Goal: Obtain resource: Obtain resource

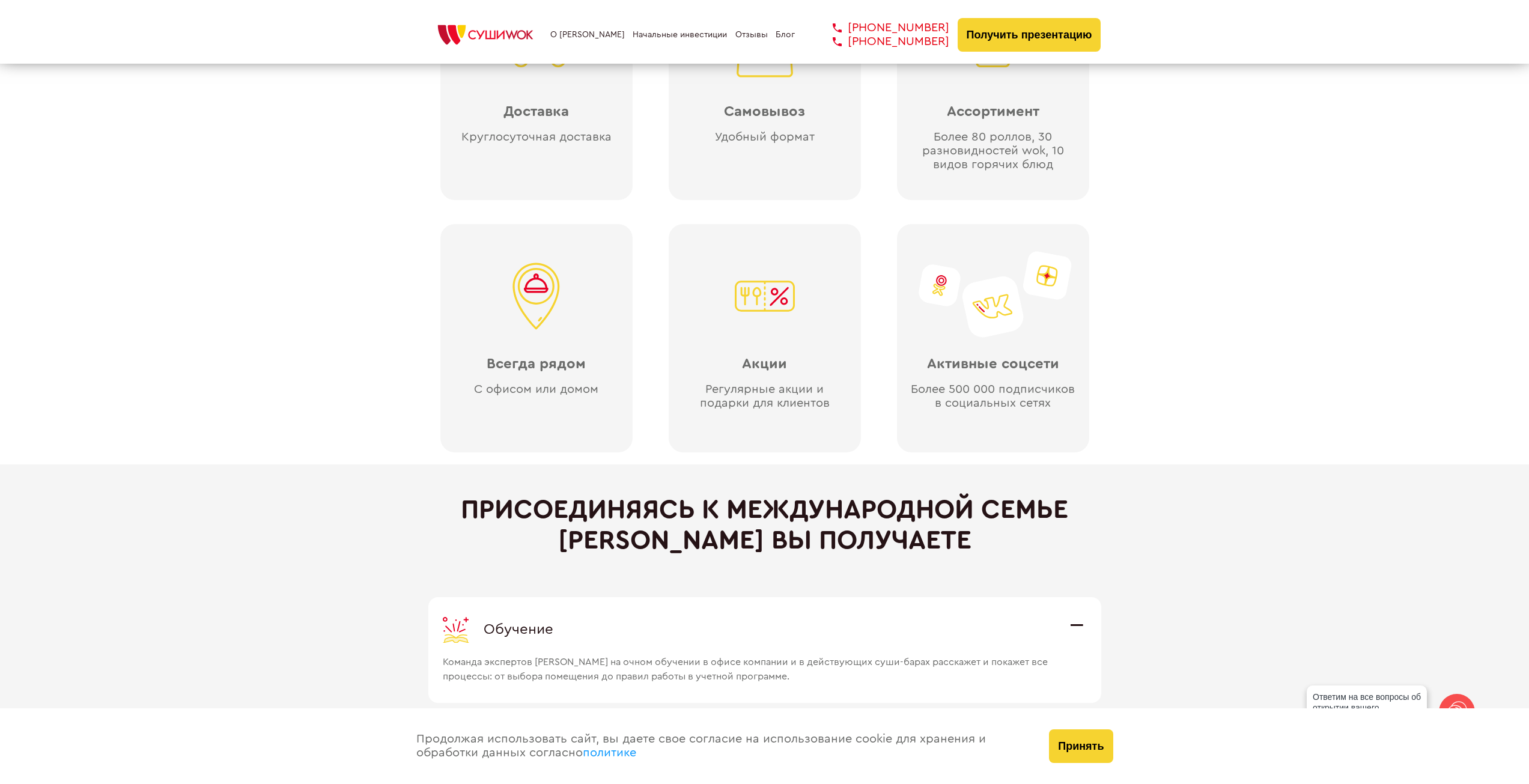
scroll to position [2883, 0]
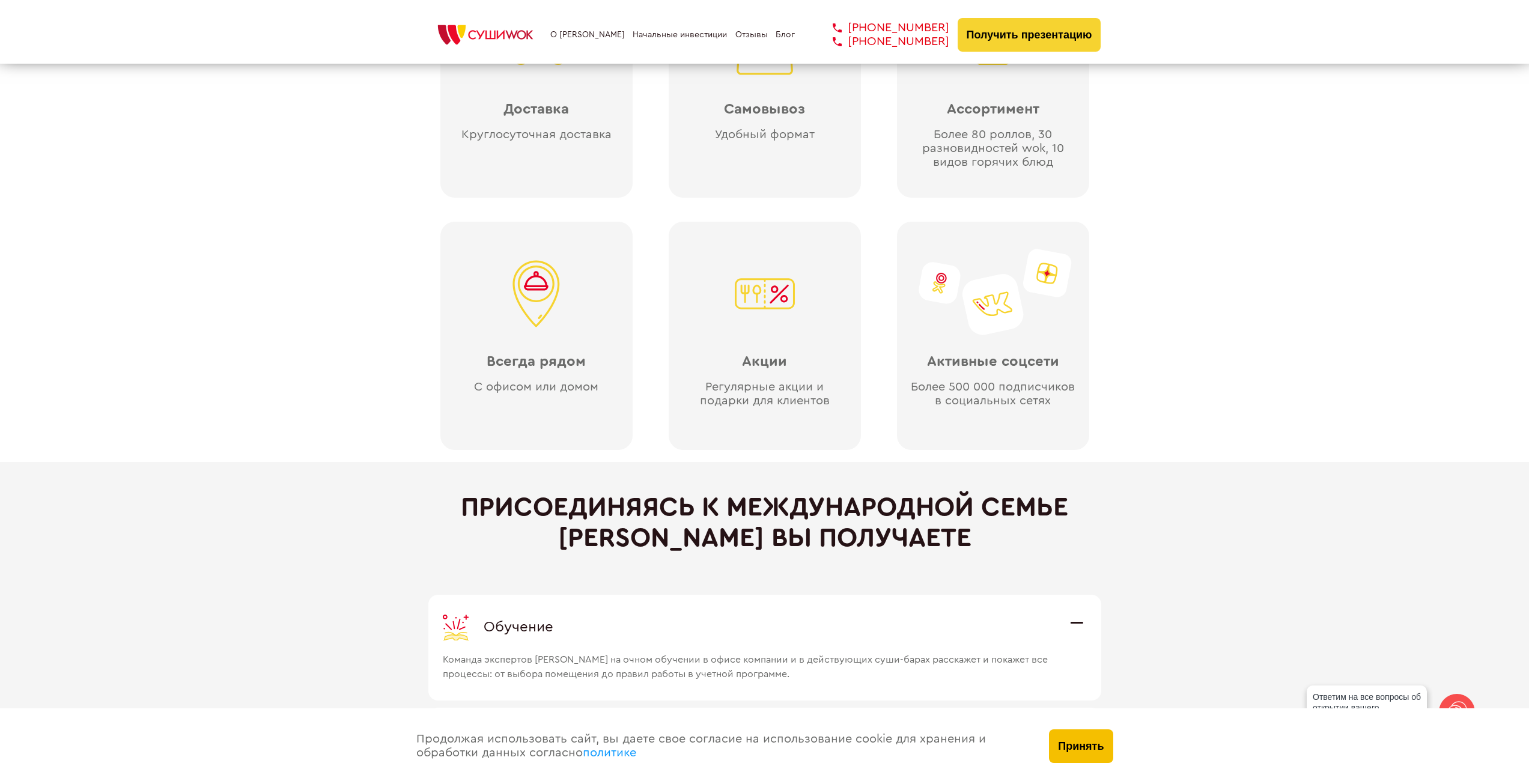
click at [1070, 747] on button "Принять" at bounding box center [1081, 745] width 64 height 34
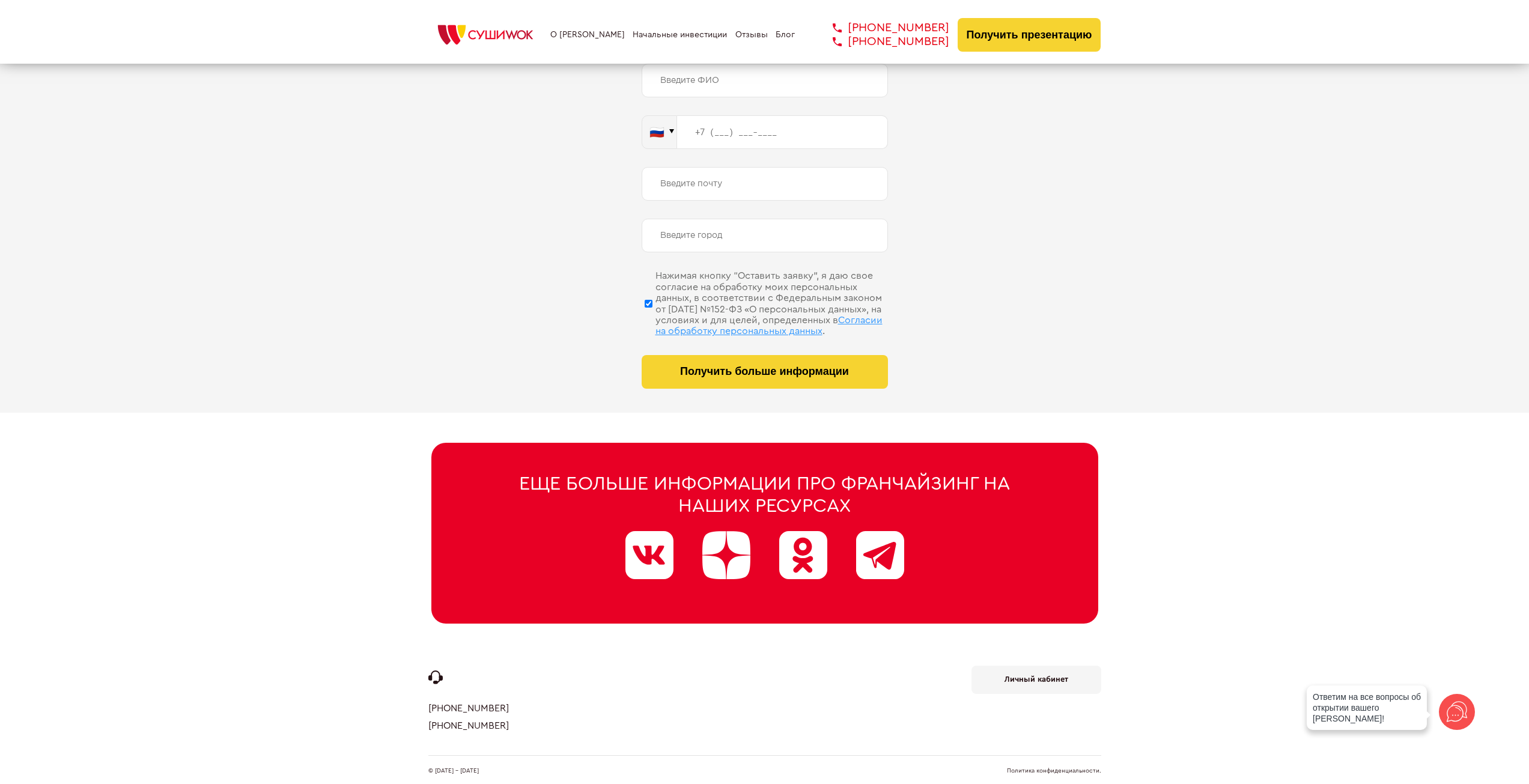
scroll to position [0, 0]
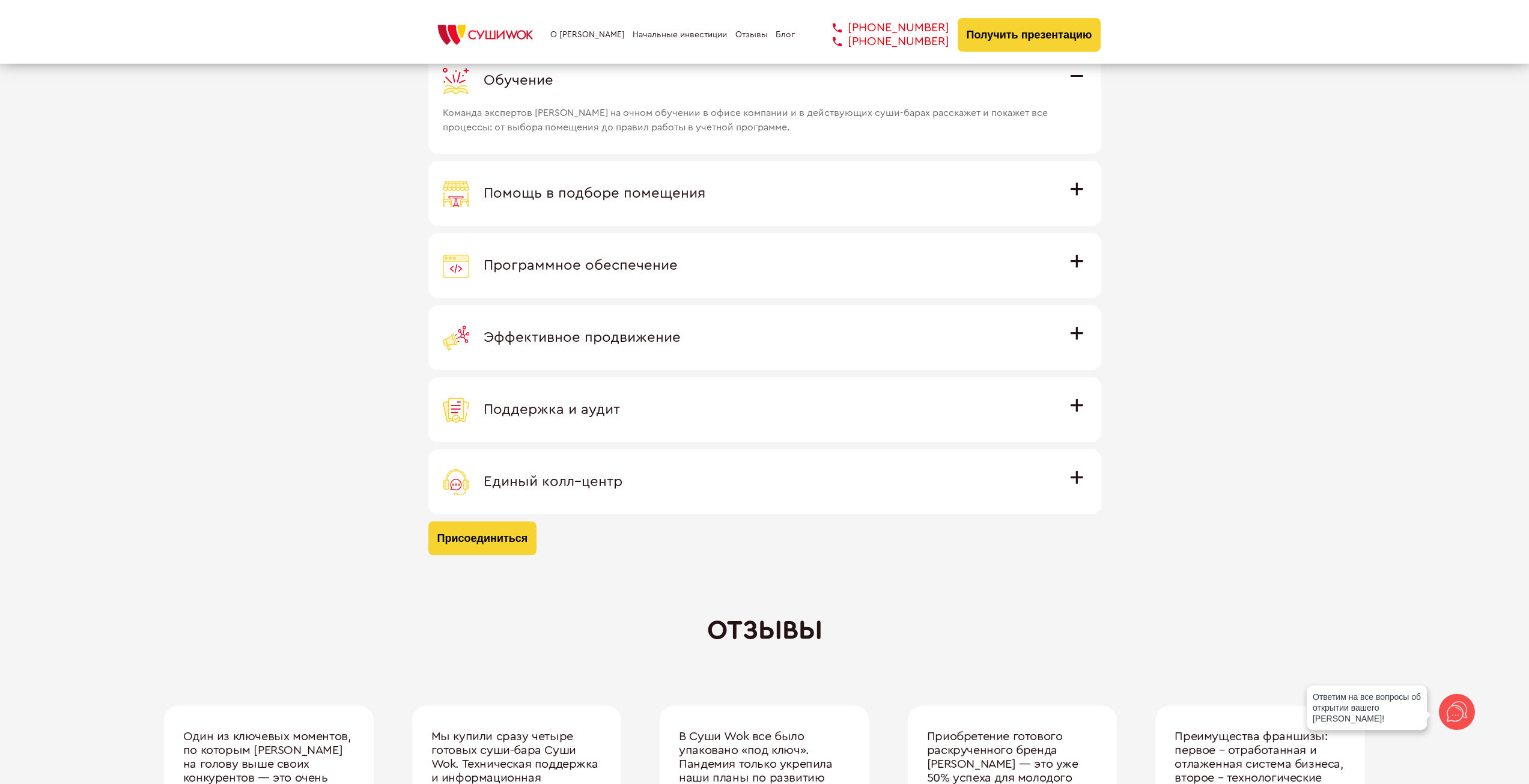
scroll to position [3304, 0]
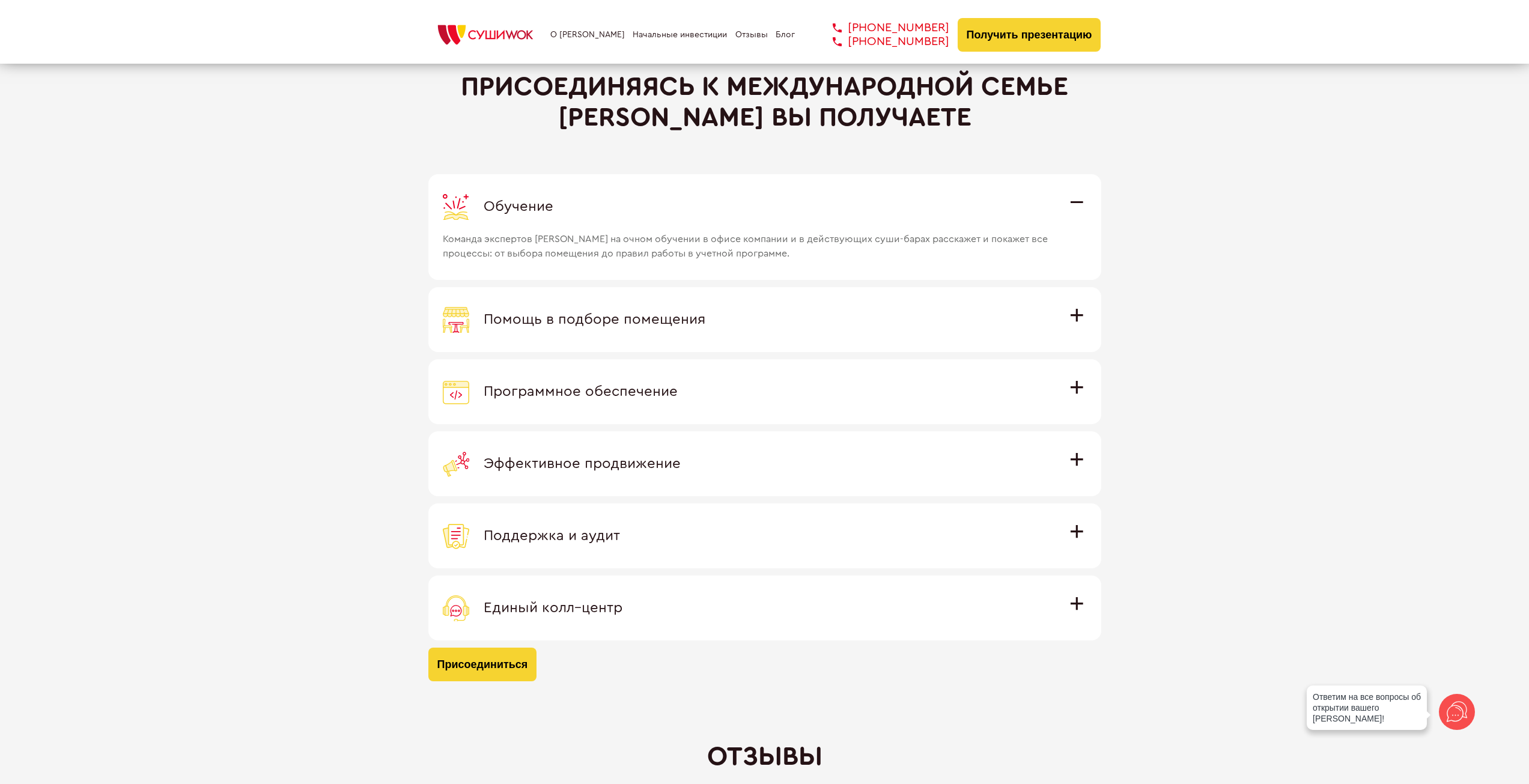
click at [661, 538] on div "Поддержка и аудит" at bounding box center [765, 535] width 644 height 26
click at [0, 0] on input "Поддержка и аудит Аудит работы с целью поиска точек роста и постоянная поддержк…" at bounding box center [0, 0] width 0 height 0
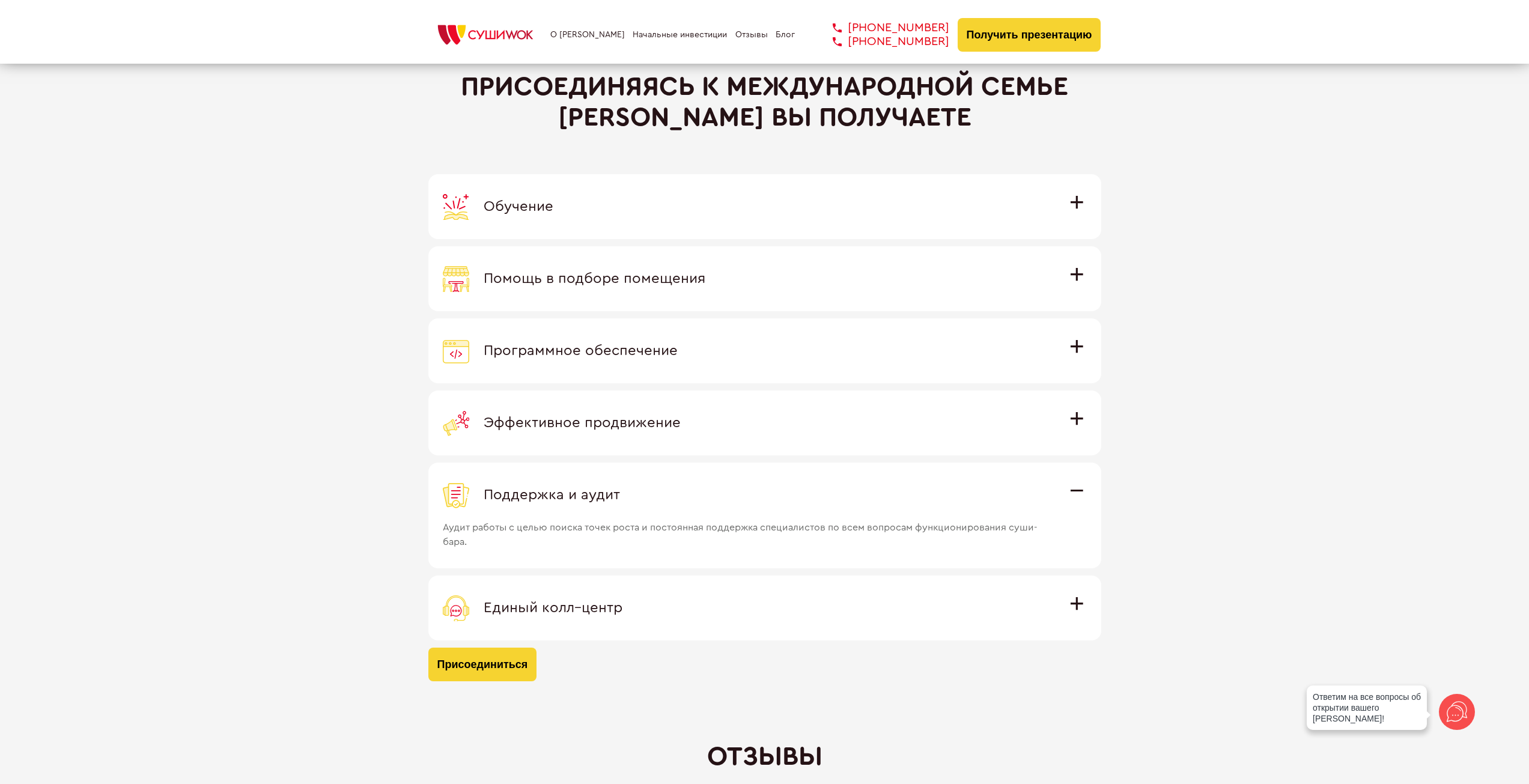
click at [690, 512] on span "Аудит работы с целью поиска точек роста и постоянная поддержка специалистов по …" at bounding box center [749, 528] width 611 height 41
click at [0, 0] on input "Поддержка и аудит Аудит работы с целью поиска точек роста и постоянная поддержк…" at bounding box center [0, 0] width 0 height 0
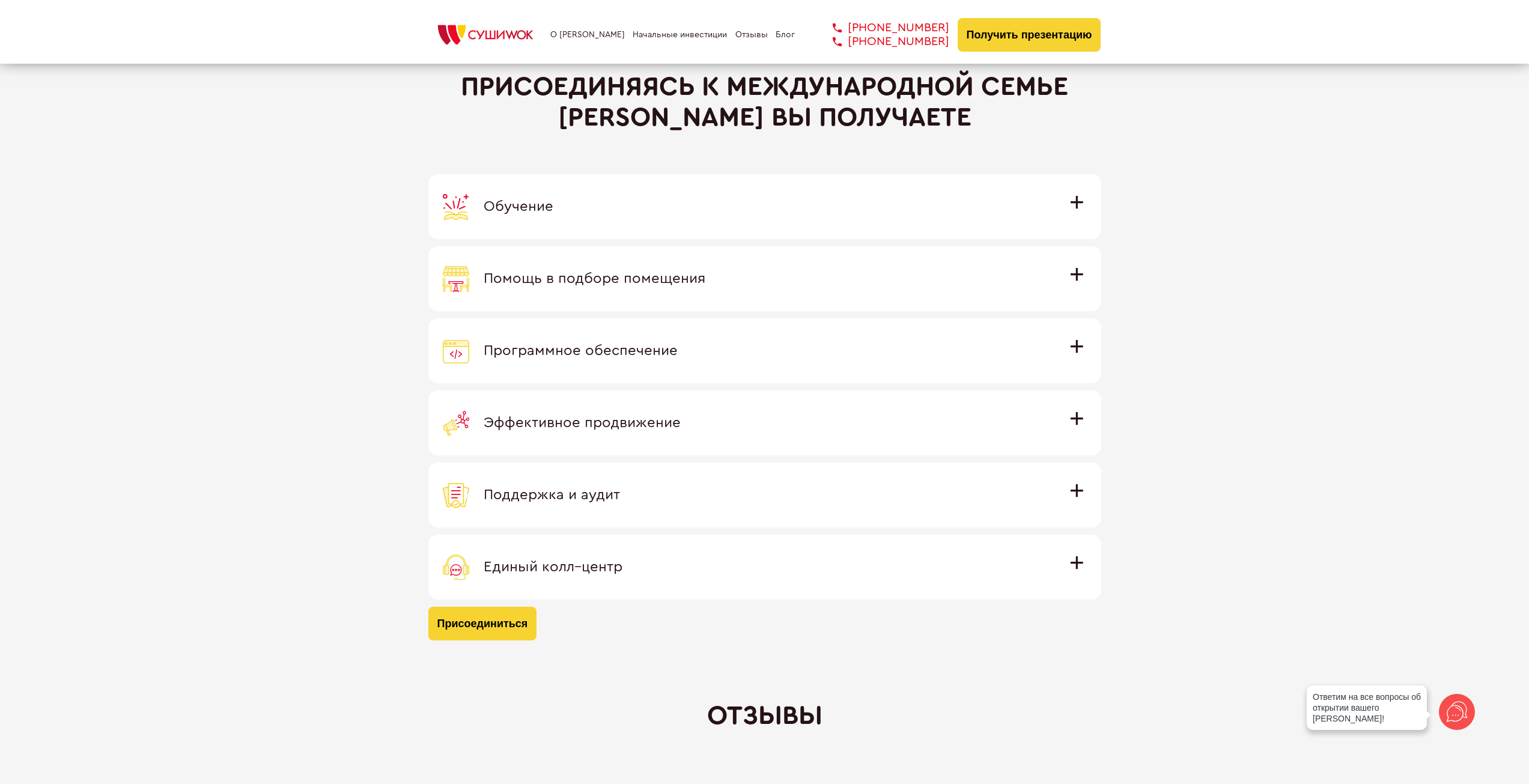
click at [763, 439] on label "Эффективное продвижение Все рекламные материалы предоставляются централизованно…" at bounding box center [765, 422] width 673 height 65
click at [0, 0] on input "Эффективное продвижение Все рекламные материалы предоставляются централизованно…" at bounding box center [0, 0] width 0 height 0
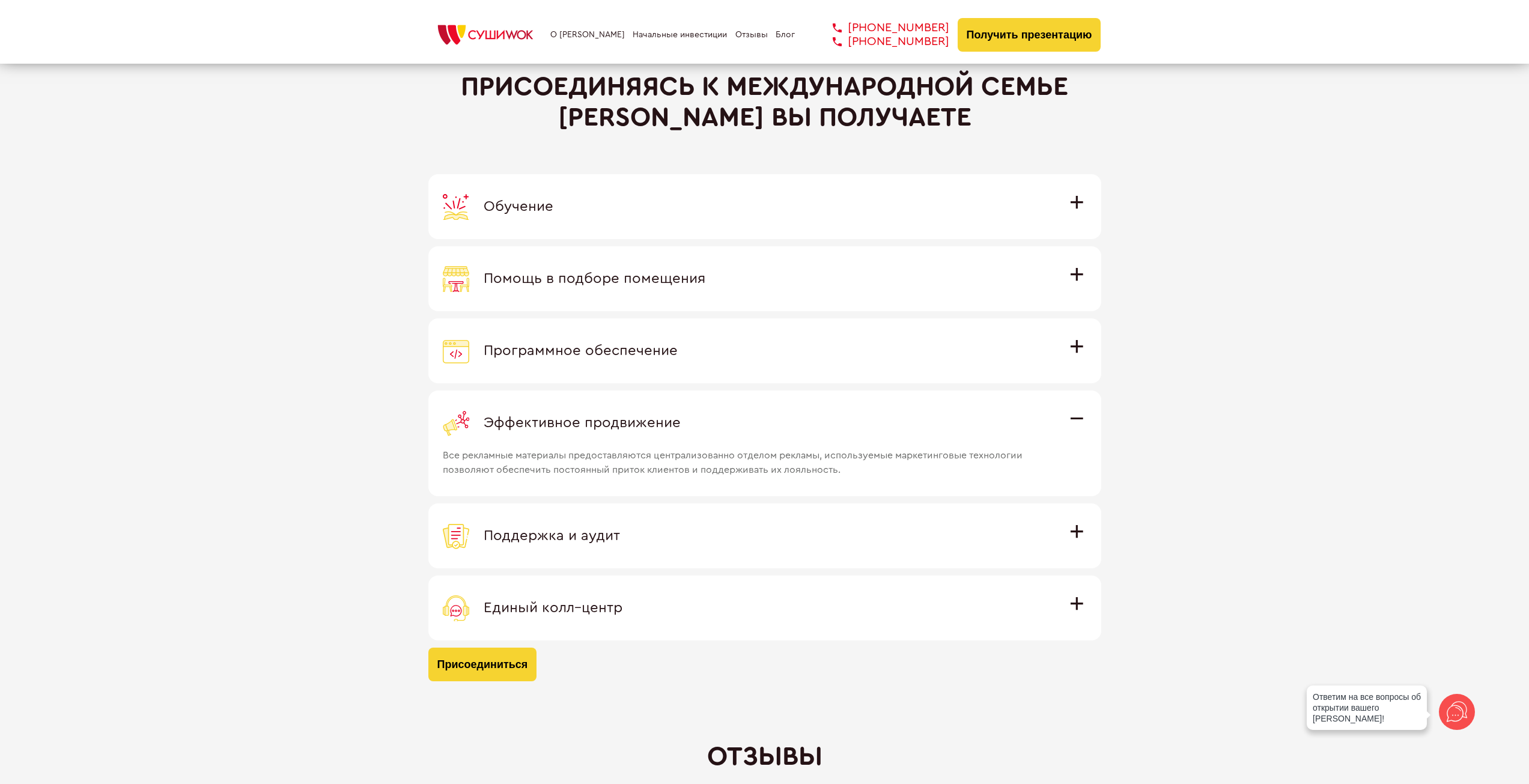
drag, startPoint x: 761, startPoint y: 430, endPoint x: 751, endPoint y: 395, distance: 36.4
click at [760, 429] on div "Эффективное продвижение" at bounding box center [765, 422] width 644 height 26
click at [0, 0] on input "Эффективное продвижение Все рекламные материалы предоставляются централизованно…" at bounding box center [0, 0] width 0 height 0
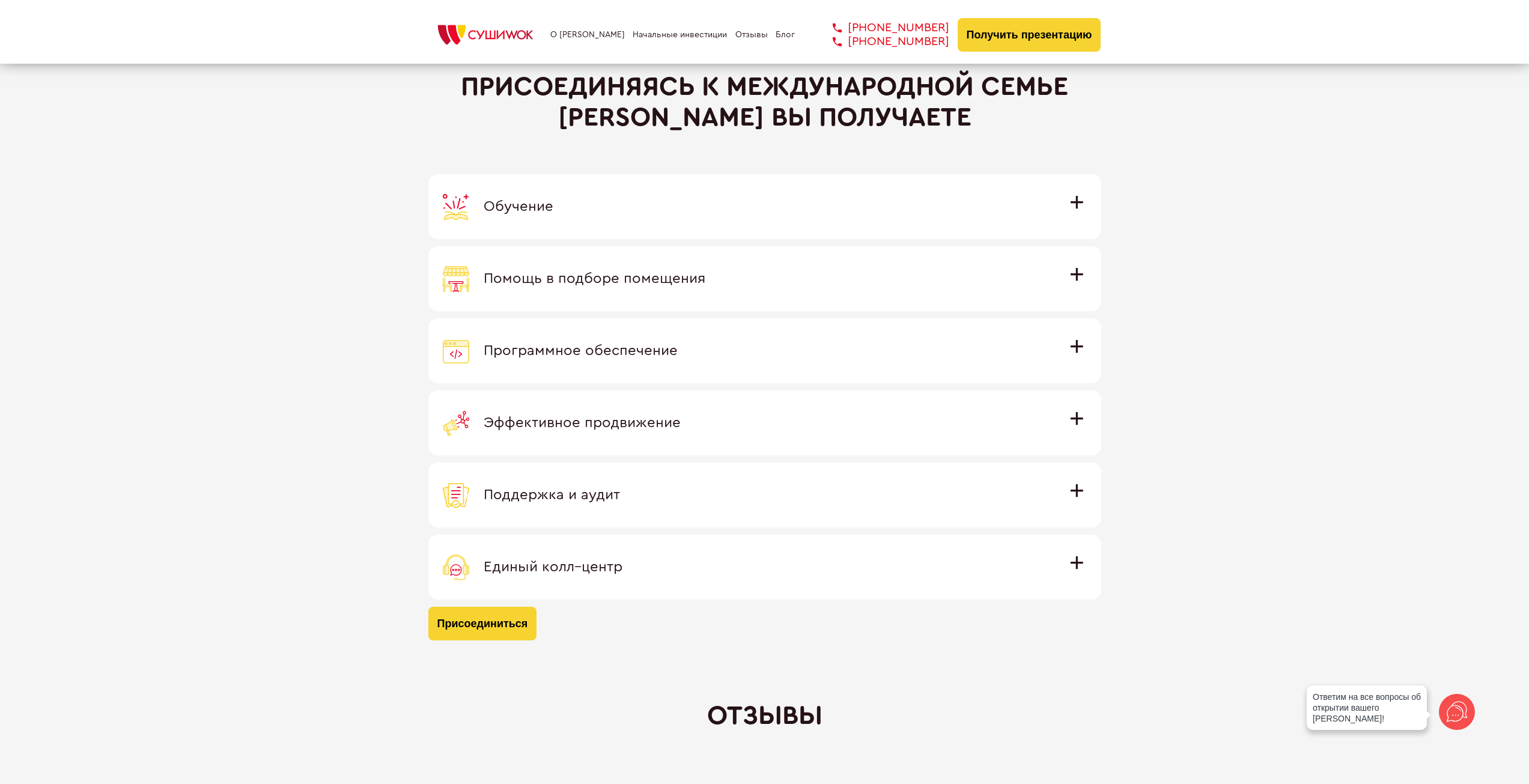
click at [744, 360] on div "Программное обеспечение" at bounding box center [765, 350] width 644 height 26
click at [0, 0] on input "Программное обеспечение Программное обеспечение разработано специально для [PER…" at bounding box center [0, 0] width 0 height 0
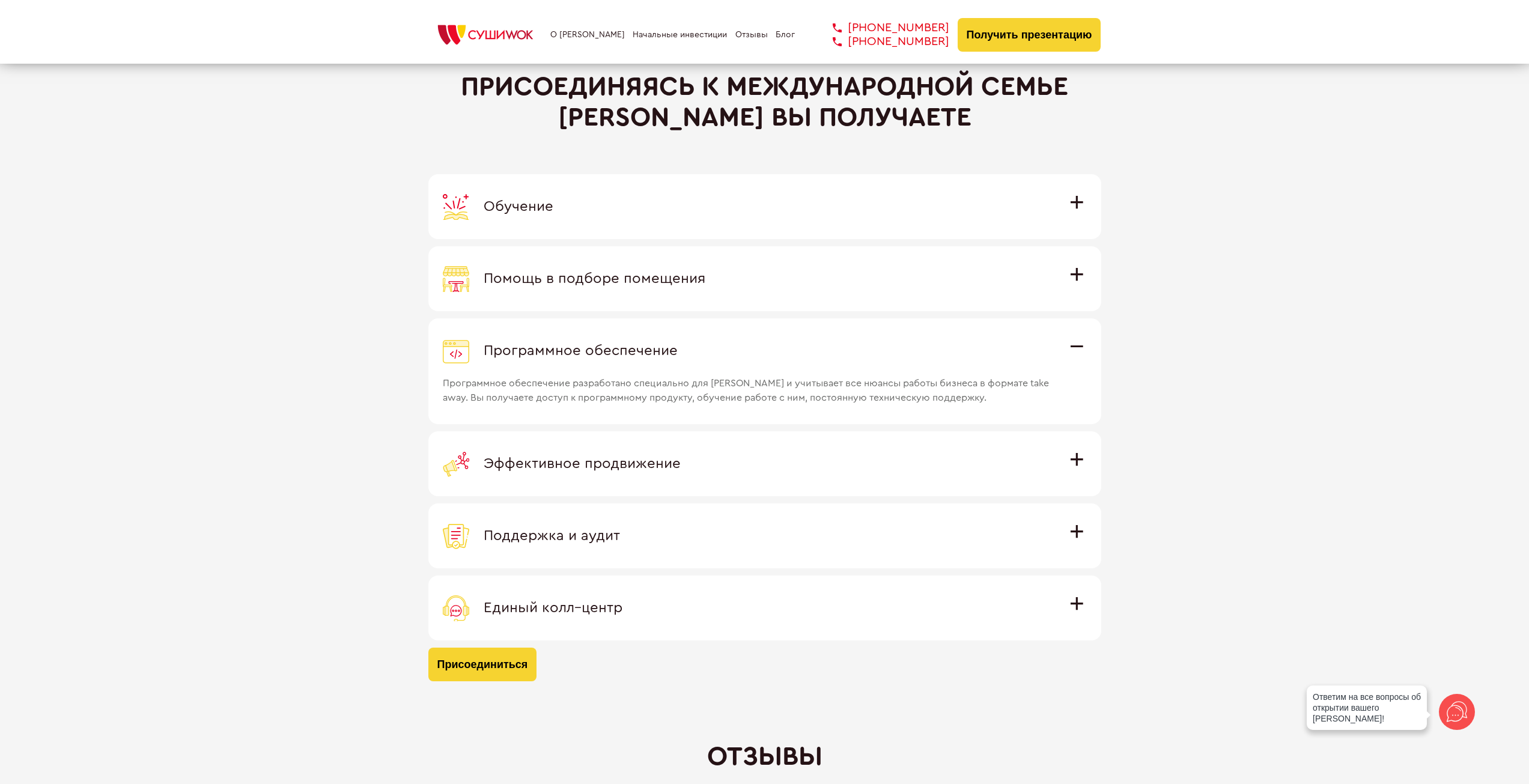
click at [737, 281] on div "Помощь в подборе помещения" at bounding box center [765, 278] width 644 height 26
click at [0, 0] on input "Помощь в подборе помещения Наши специалисты оценят варианты помещения в вашем г…" at bounding box center [0, 0] width 0 height 0
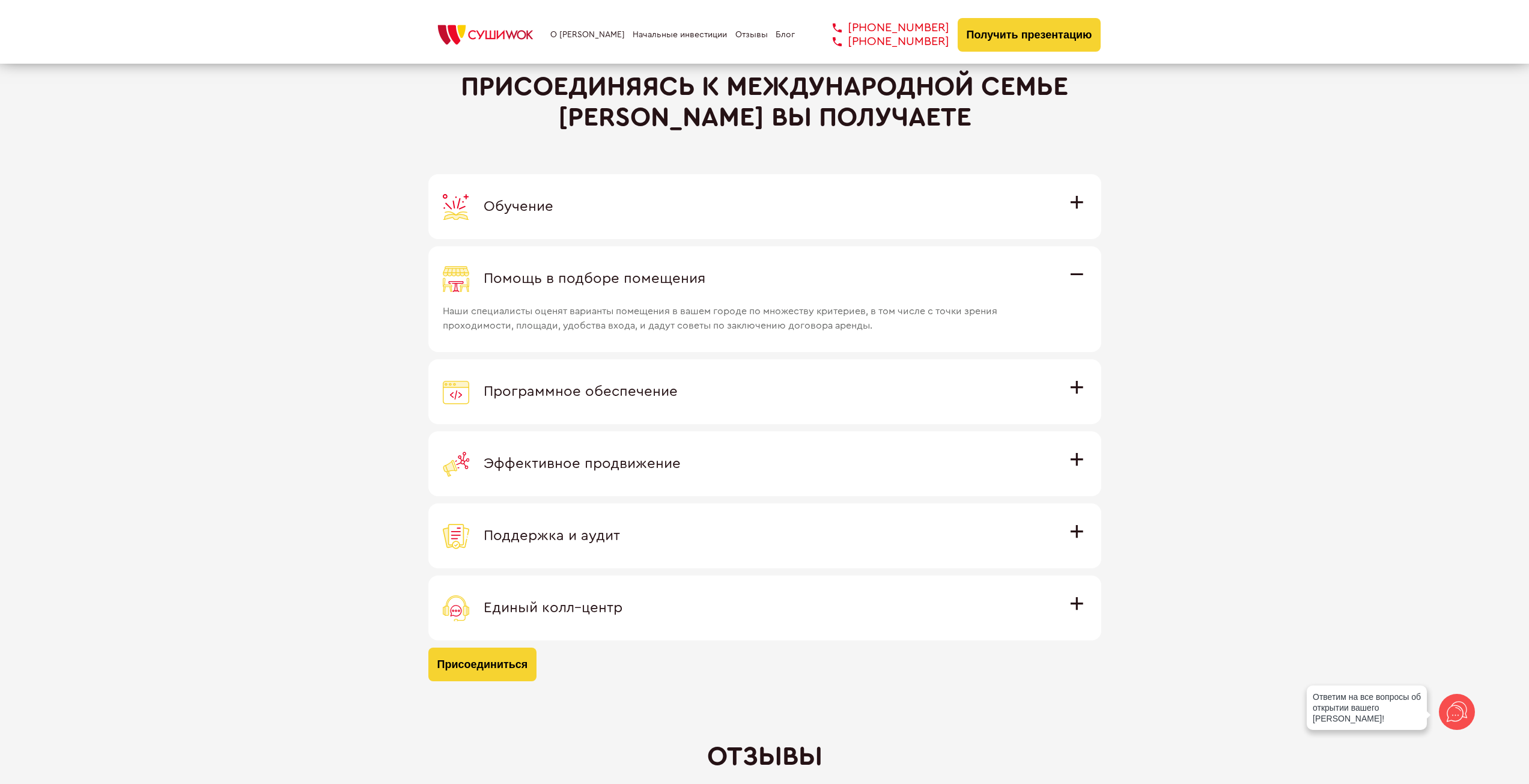
click at [729, 208] on div "Обучение" at bounding box center [765, 206] width 644 height 26
click at [0, 0] on input "Обучение Команда экспертов Суши Wok на очном обучении в офисе компании и в дейс…" at bounding box center [0, 0] width 0 height 0
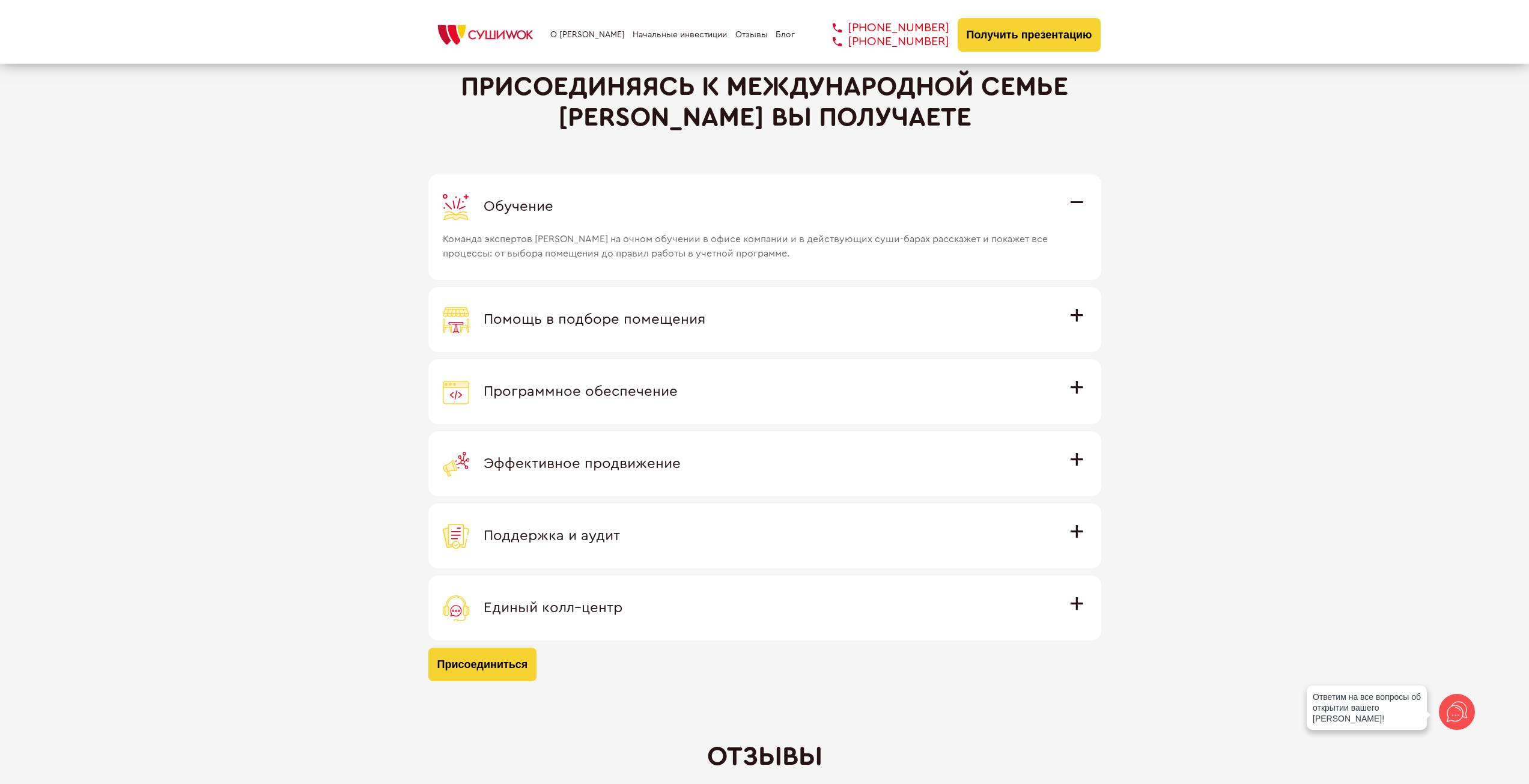
drag, startPoint x: 702, startPoint y: 604, endPoint x: 828, endPoint y: 556, distance: 134.8
click at [702, 604] on div "Единый колл–центр" at bounding box center [765, 607] width 644 height 26
click at [0, 0] on input "Единый колл–центр Полностью интегрирован с программным обеспечением: вы не проп…" at bounding box center [0, 0] width 0 height 0
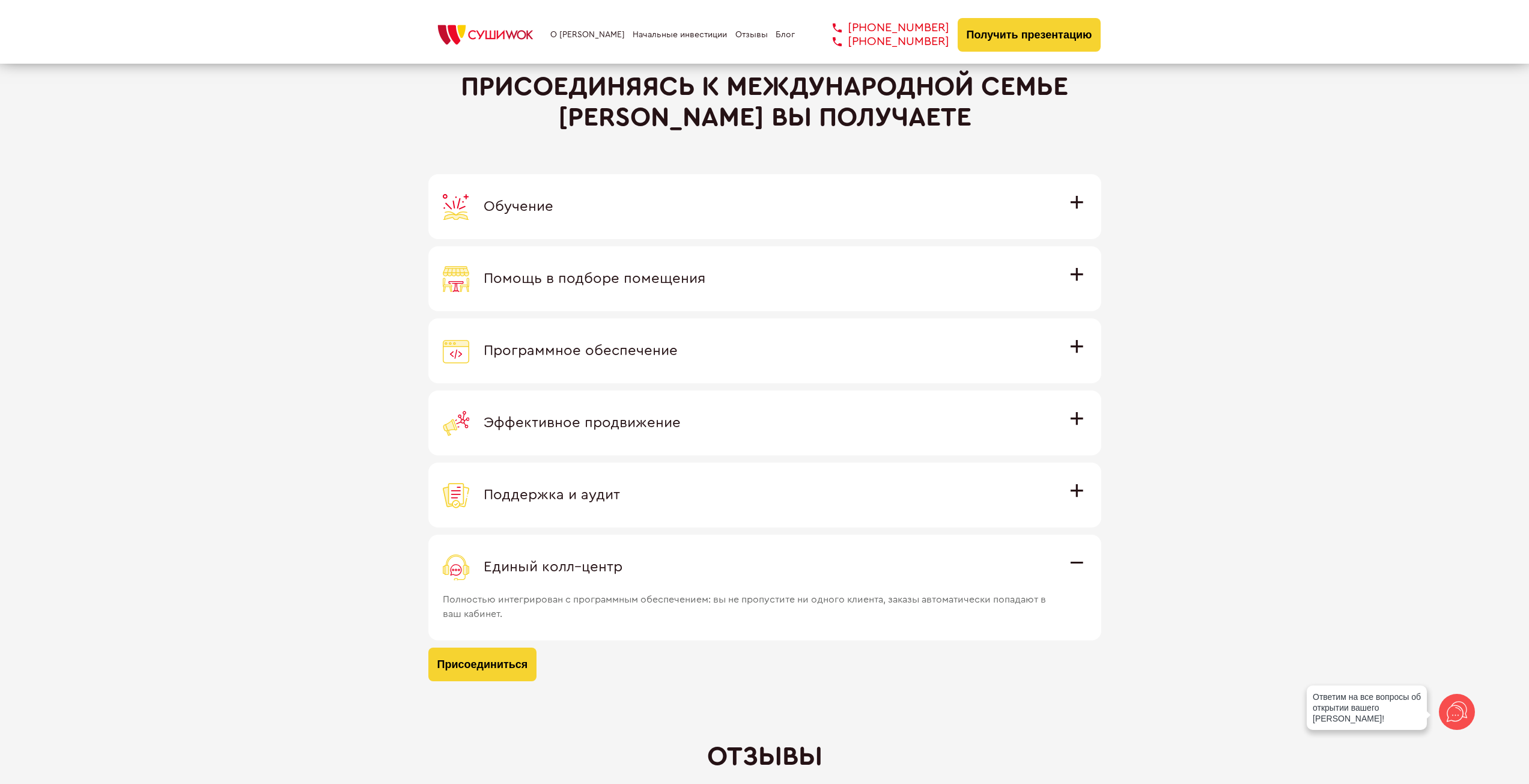
click at [946, 587] on span "Полностью интегрирован с программным обеспечением: вы не пропустите ни одного к…" at bounding box center [749, 601] width 611 height 41
click at [0, 0] on input "Единый колл–центр Полностью интегрирован с программным обеспечением: вы не проп…" at bounding box center [0, 0] width 0 height 0
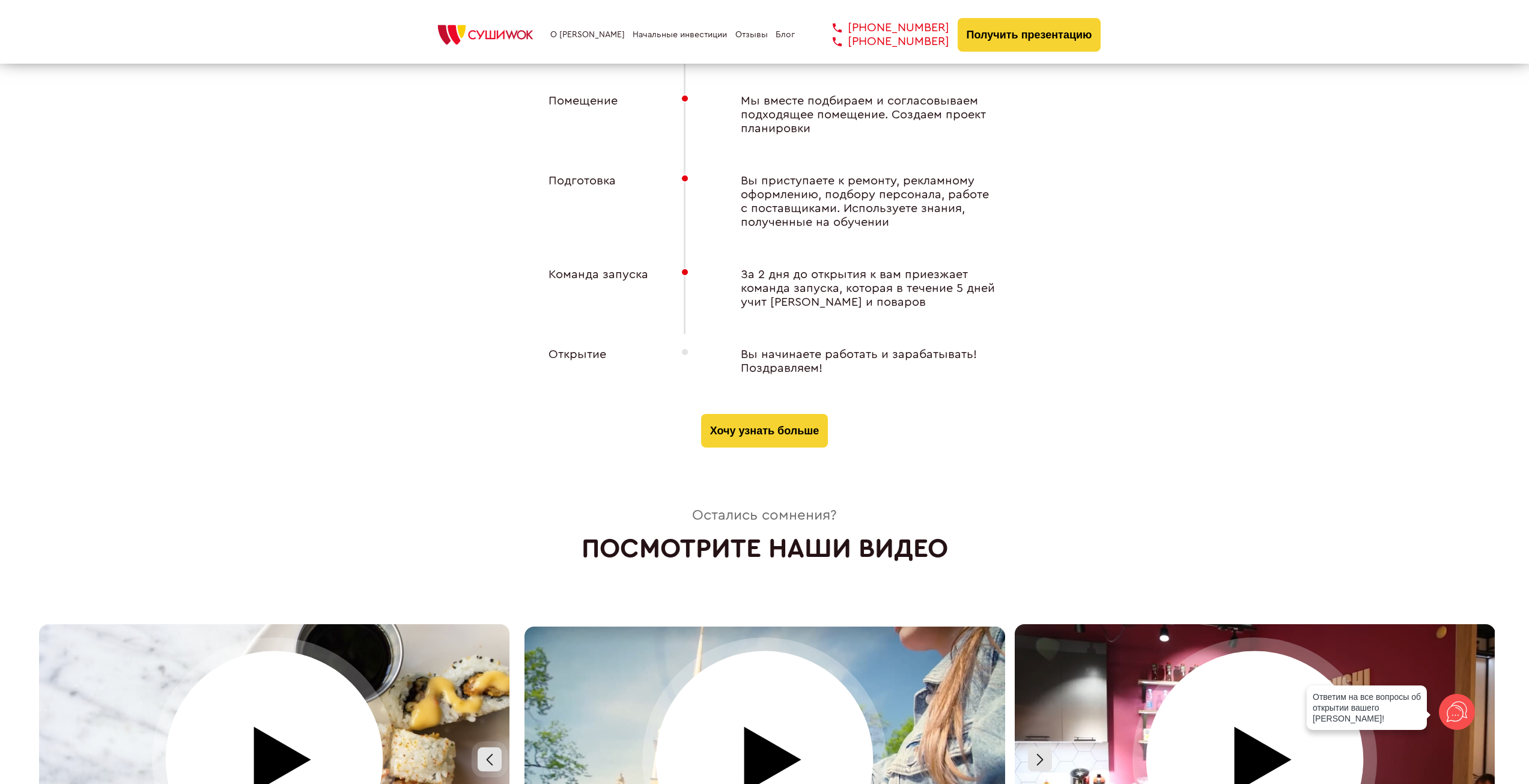
scroll to position [5814, 0]
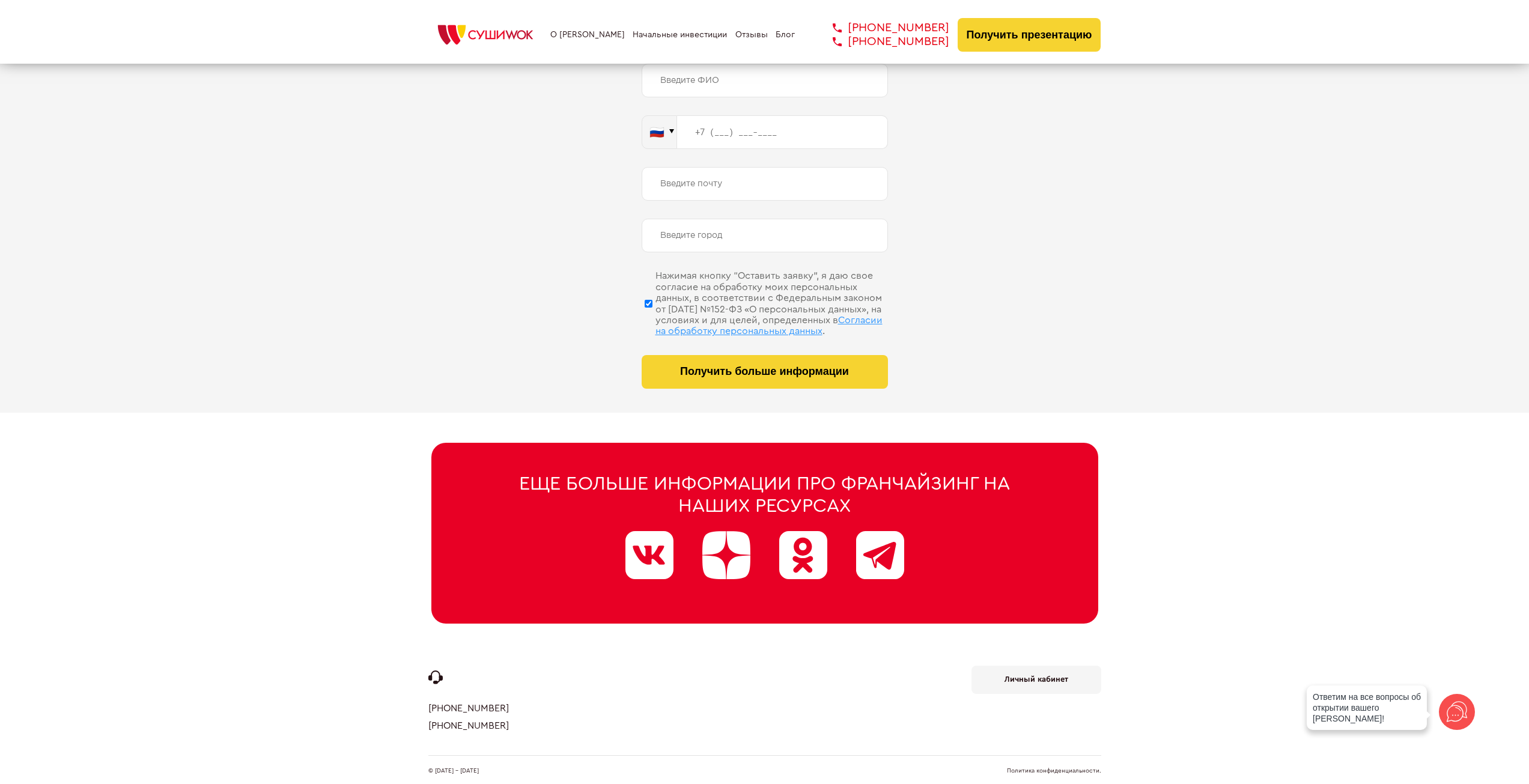
drag, startPoint x: 1025, startPoint y: 636, endPoint x: 1005, endPoint y: 807, distance: 172.2
click at [776, 316] on span "Согласии на обработку персональных данных" at bounding box center [769, 325] width 227 height 20
click at [653, 313] on input "Нажимая кнопку “Оставить заявку”, я даю свое согласие на обработку моих персона…" at bounding box center [649, 303] width 8 height 60
checkbox input "false"
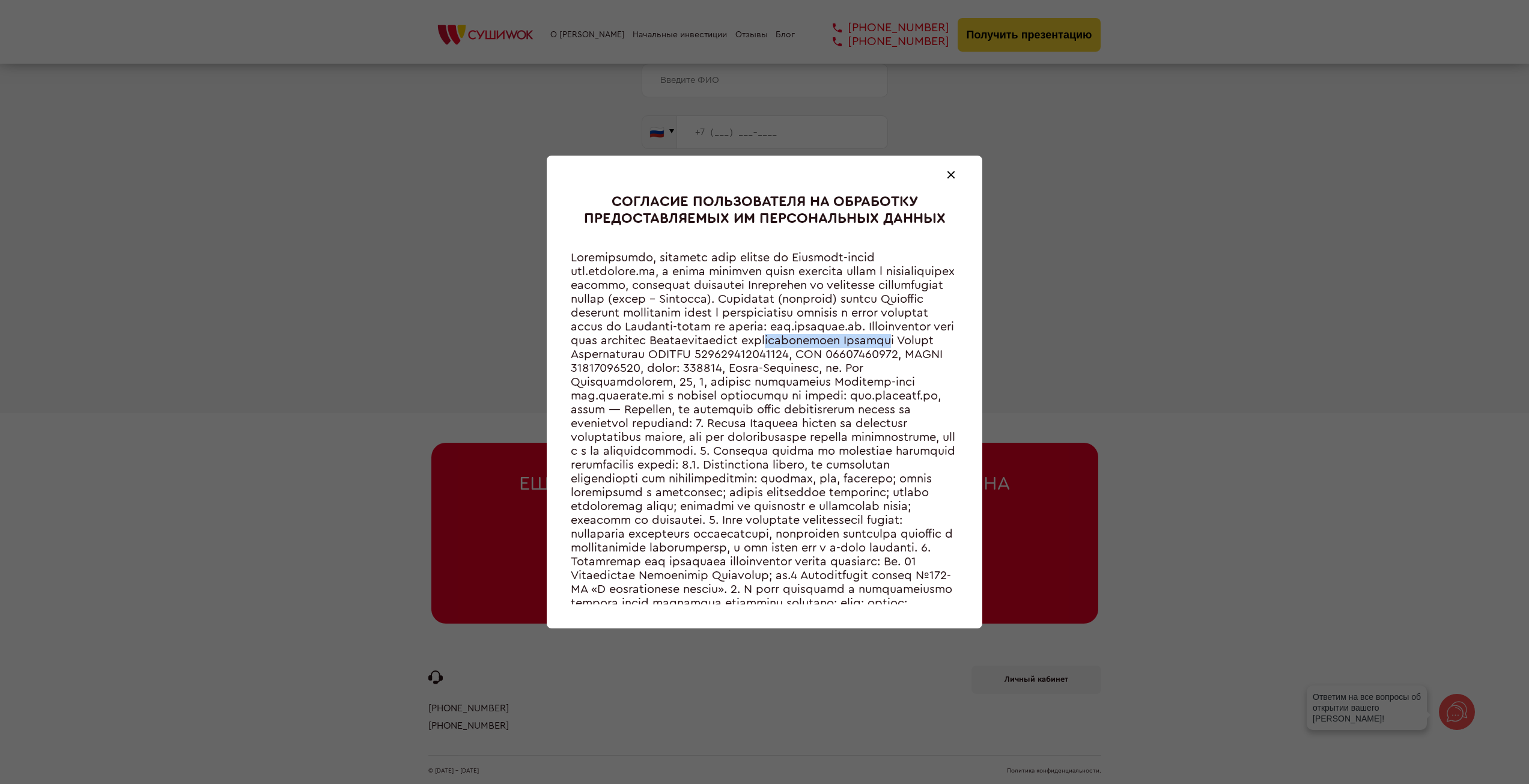
drag, startPoint x: 693, startPoint y: 355, endPoint x: 815, endPoint y: 357, distance: 122.0
click at [815, 357] on div at bounding box center [764, 427] width 387 height 352
click at [705, 349] on div at bounding box center [764, 427] width 387 height 352
click at [608, 379] on div at bounding box center [764, 427] width 387 height 352
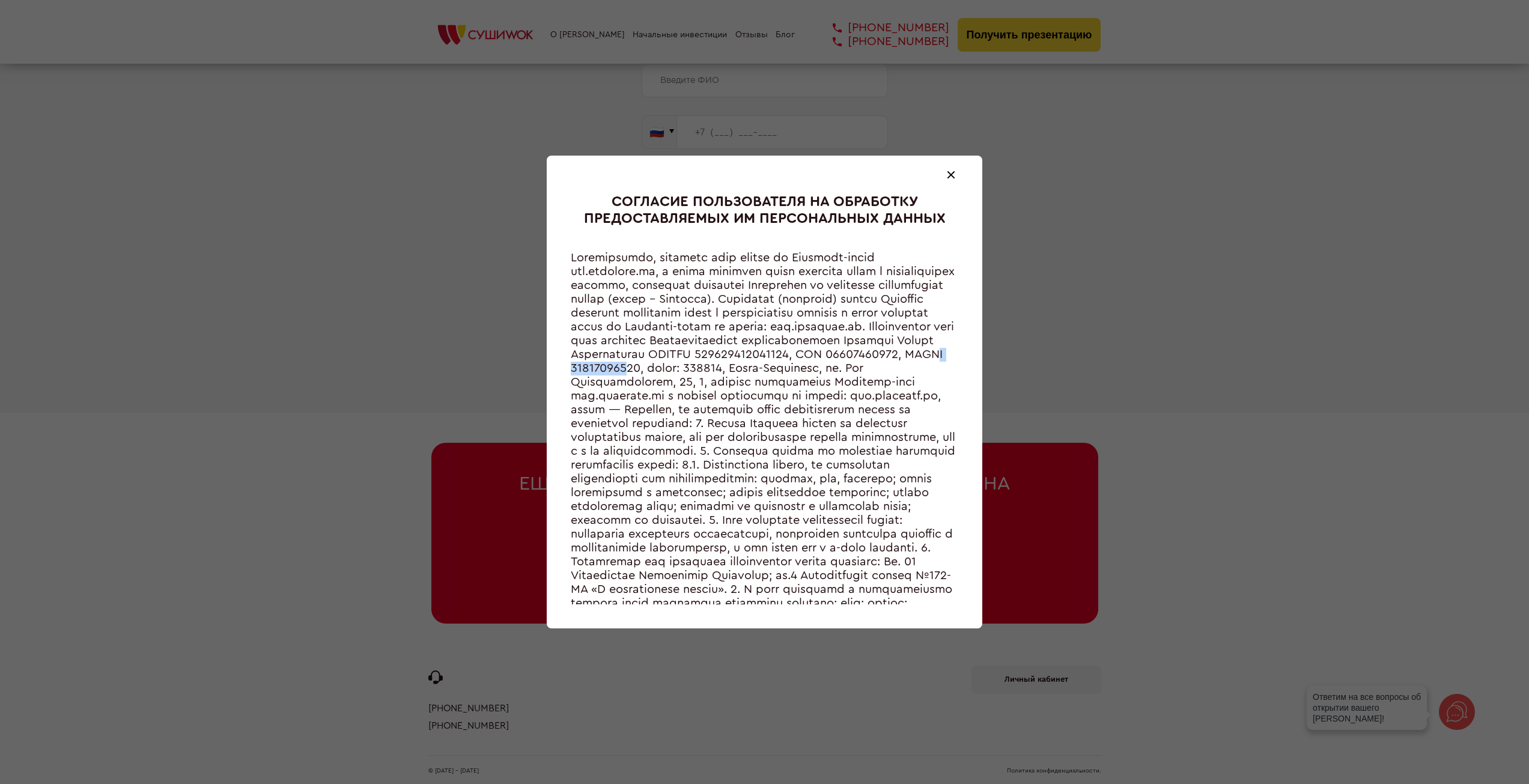
copy div "78053448733"
click at [880, 354] on div at bounding box center [764, 427] width 387 height 352
drag, startPoint x: 880, startPoint y: 354, endPoint x: 702, endPoint y: 368, distance: 178.5
click at [702, 368] on div at bounding box center [764, 427] width 387 height 352
click at [701, 368] on div at bounding box center [764, 427] width 387 height 352
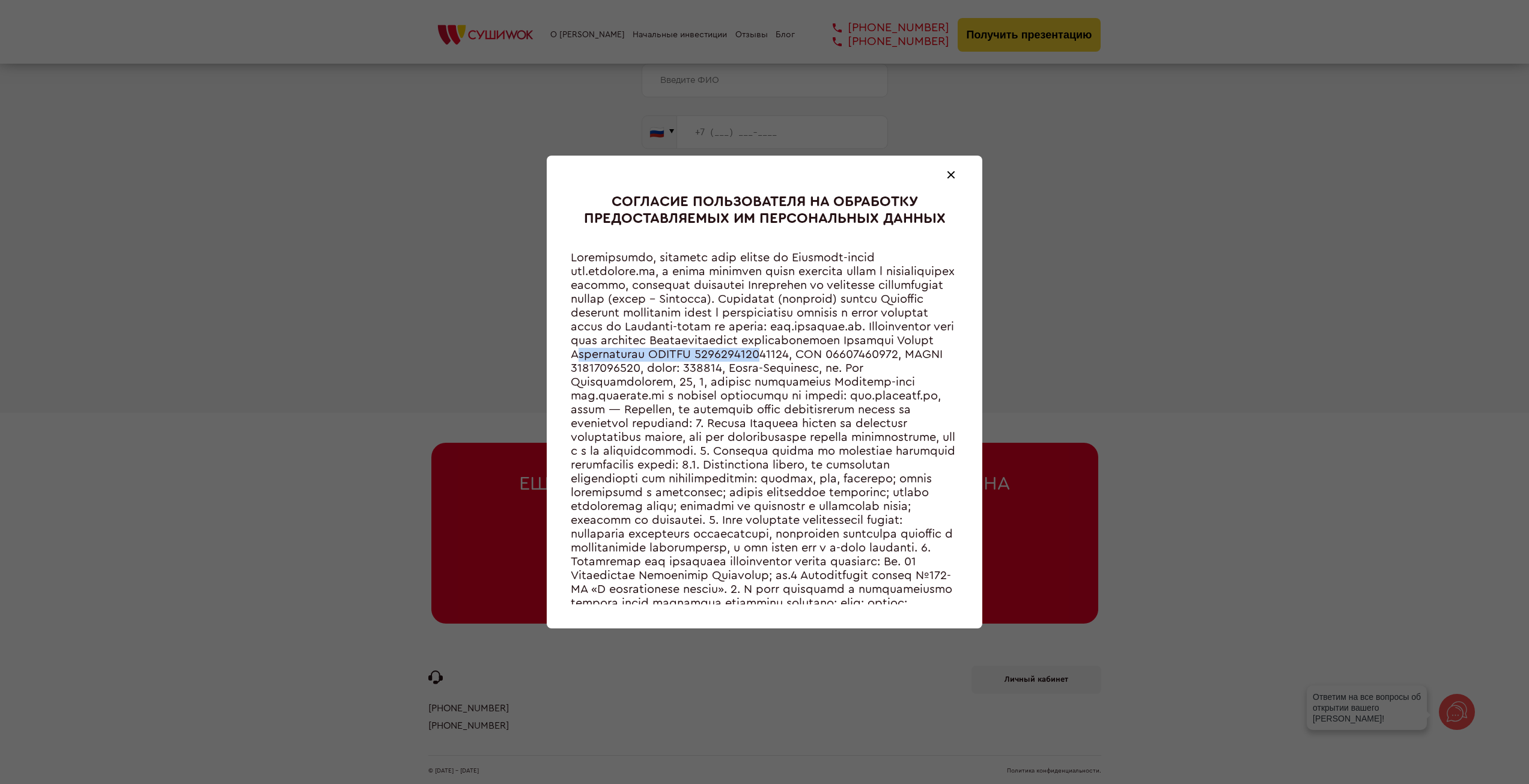
click at [698, 368] on div at bounding box center [764, 427] width 387 height 352
drag, startPoint x: 697, startPoint y: 370, endPoint x: 881, endPoint y: 356, distance: 184.5
click at [881, 356] on div at bounding box center [764, 427] width 387 height 352
copy div "[PERSON_NAME]"
drag, startPoint x: 613, startPoint y: 380, endPoint x: 637, endPoint y: 382, distance: 24.1
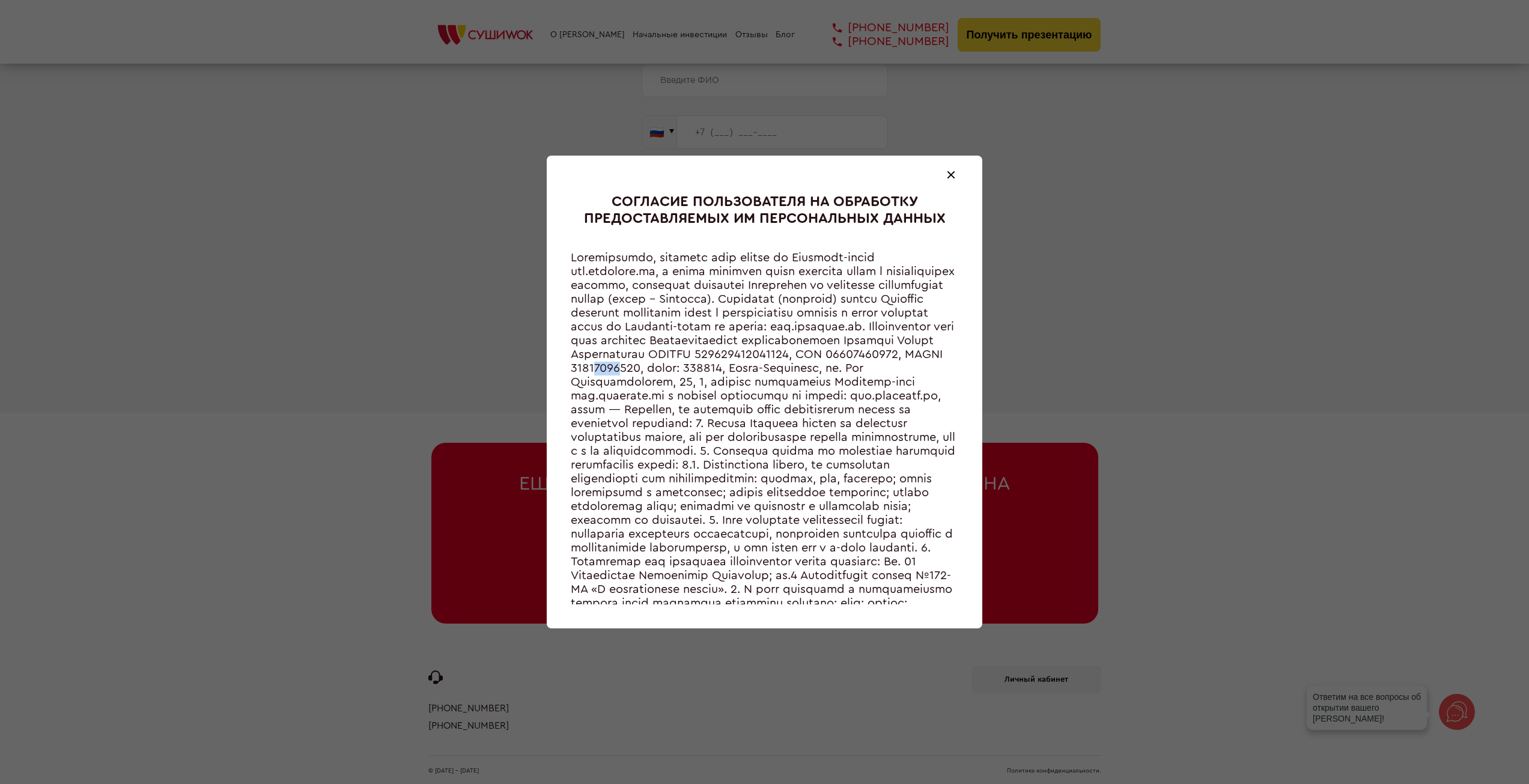
click at [637, 382] on div at bounding box center [764, 427] width 387 height 352
click at [645, 384] on div at bounding box center [764, 427] width 387 height 352
drag, startPoint x: 642, startPoint y: 381, endPoint x: 612, endPoint y: 380, distance: 30.0
click at [612, 380] on div at bounding box center [764, 427] width 387 height 352
click at [637, 397] on div at bounding box center [764, 427] width 387 height 352
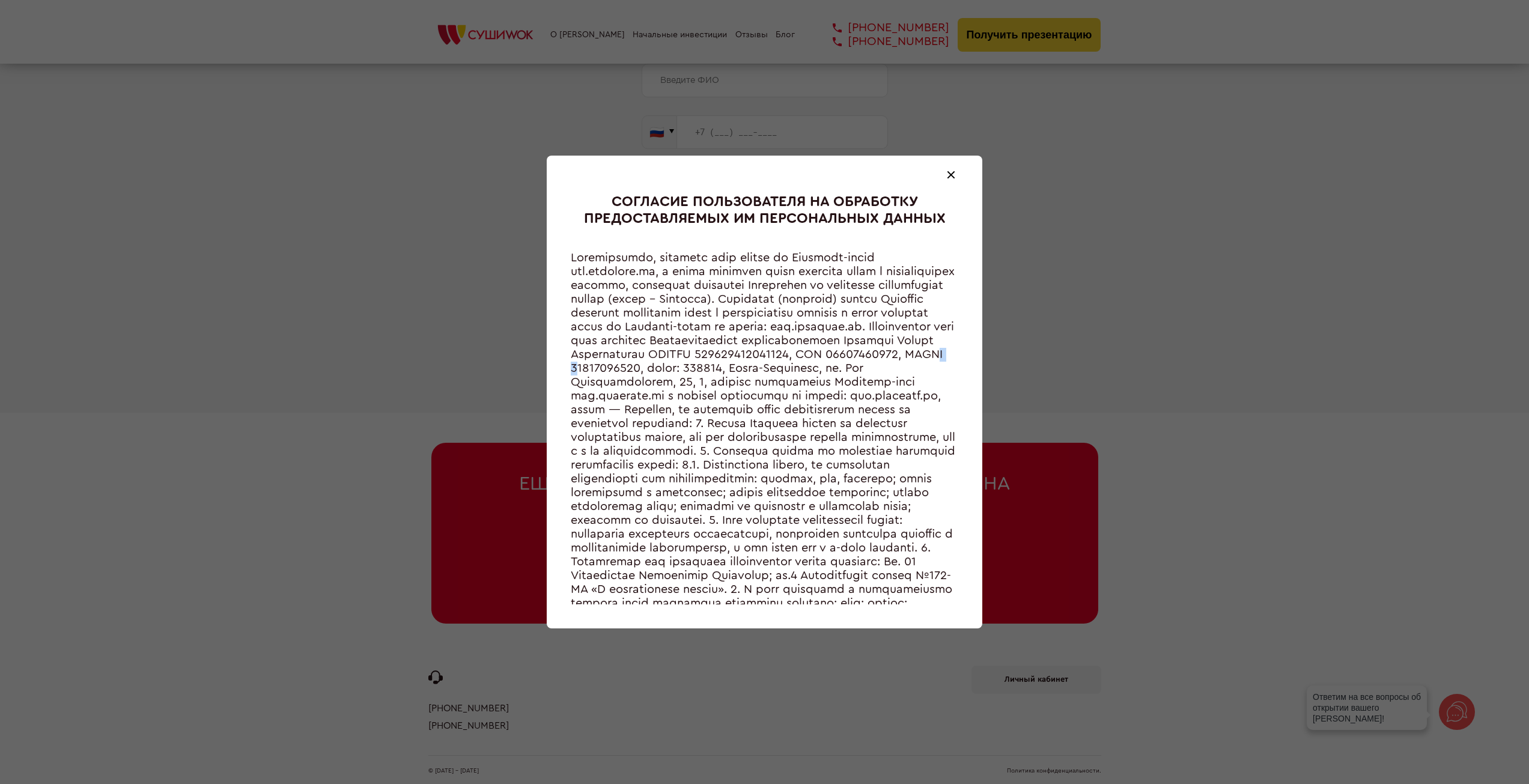
drag, startPoint x: 572, startPoint y: 381, endPoint x: 592, endPoint y: 379, distance: 20.1
click at [592, 379] on div at bounding box center [764, 427] width 387 height 352
drag, startPoint x: 609, startPoint y: 382, endPoint x: 631, endPoint y: 383, distance: 22.0
click at [631, 383] on div at bounding box center [764, 427] width 387 height 352
click at [643, 382] on div at bounding box center [764, 427] width 387 height 352
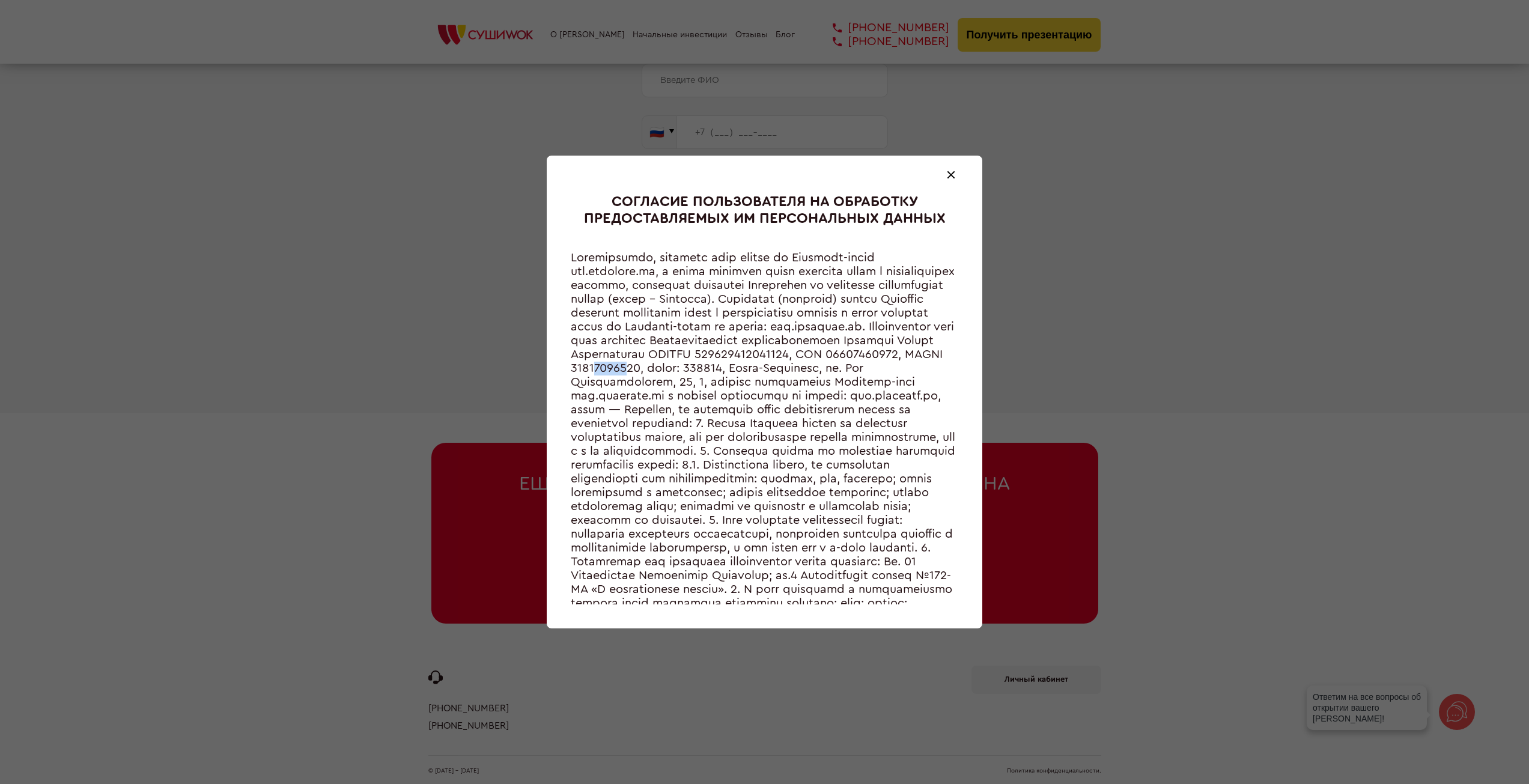
drag, startPoint x: 643, startPoint y: 382, endPoint x: 592, endPoint y: 377, distance: 51.2
click at [600, 378] on div at bounding box center [764, 427] width 387 height 352
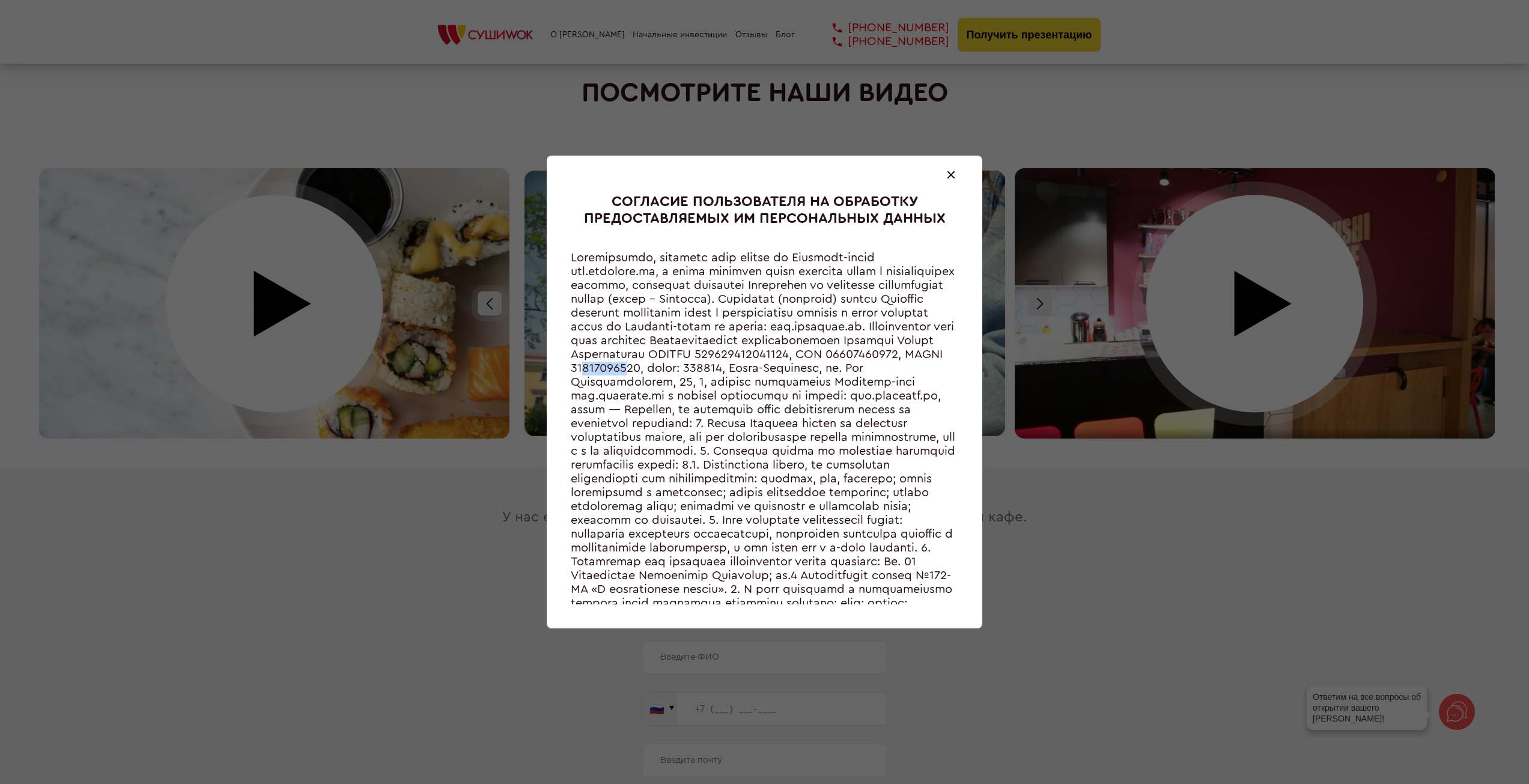
scroll to position [5214, 0]
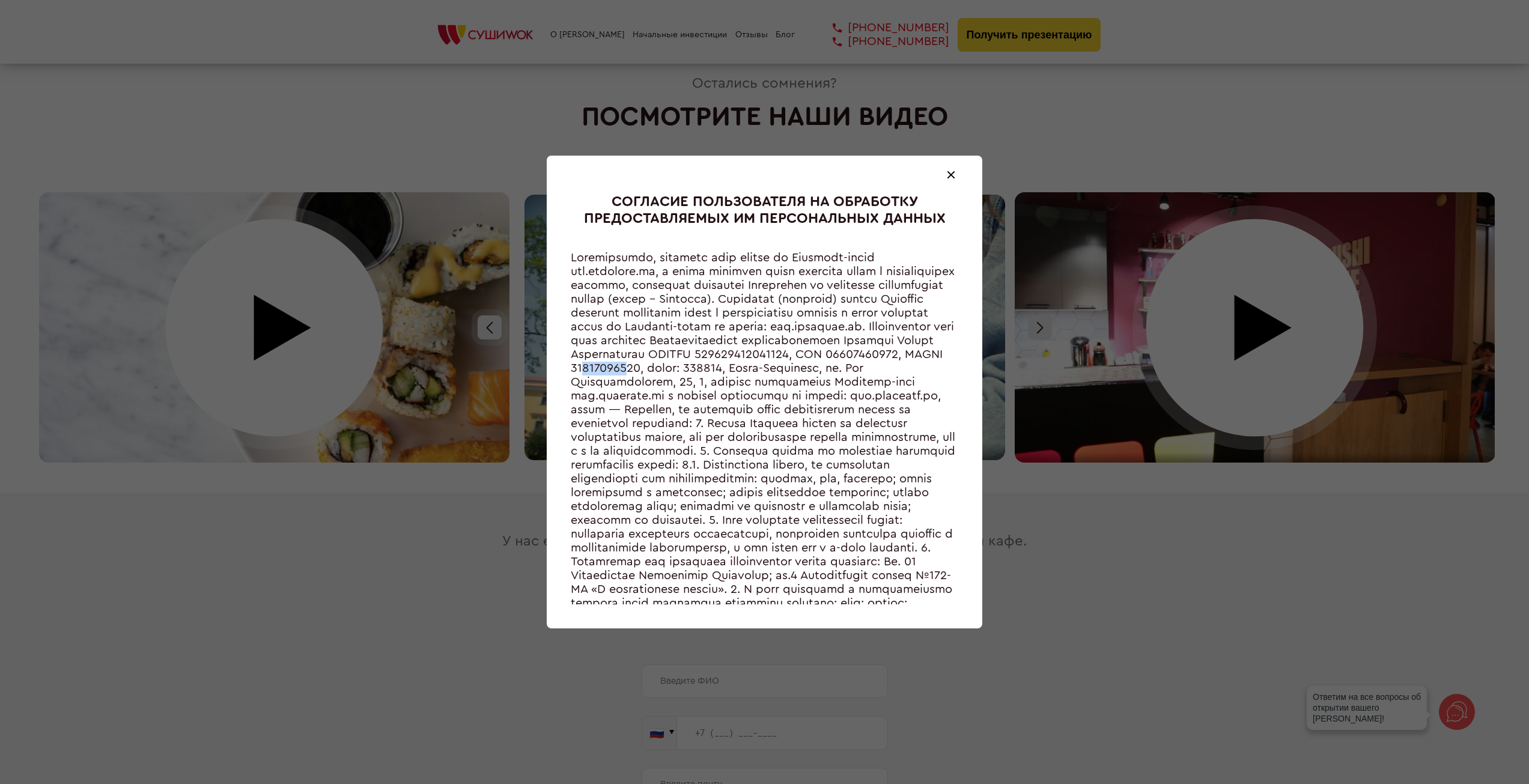
drag, startPoint x: 646, startPoint y: 199, endPoint x: 897, endPoint y: 212, distance: 251.3
click at [897, 212] on div "СОГЛАСИЕ ПОЛЬЗОВАТЕЛЯ НА ОБРАБОТКУ ПРЕДОСТАВЛЯЕМЫХ ИМ ПЕРСОНАЛЬНЫХ ДАННЫХ" at bounding box center [764, 210] width 387 height 33
drag, startPoint x: 752, startPoint y: 408, endPoint x: 767, endPoint y: 410, distance: 15.1
click at [768, 412] on div at bounding box center [764, 427] width 387 height 352
click at [696, 424] on div at bounding box center [764, 427] width 387 height 352
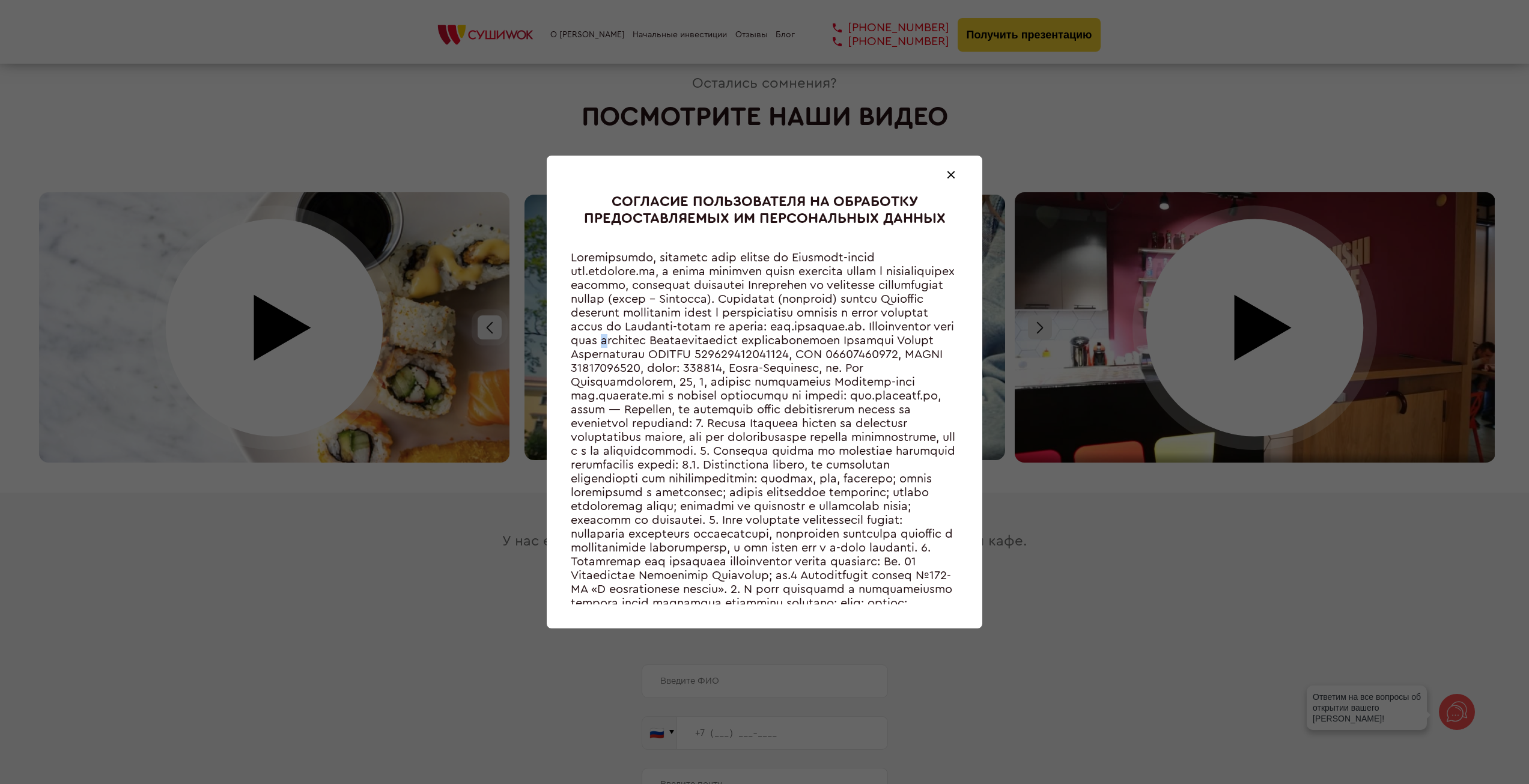
drag, startPoint x: 867, startPoint y: 340, endPoint x: 875, endPoint y: 342, distance: 8.2
click at [875, 342] on div at bounding box center [764, 427] width 387 height 352
click at [949, 177] on span at bounding box center [951, 175] width 8 height 8
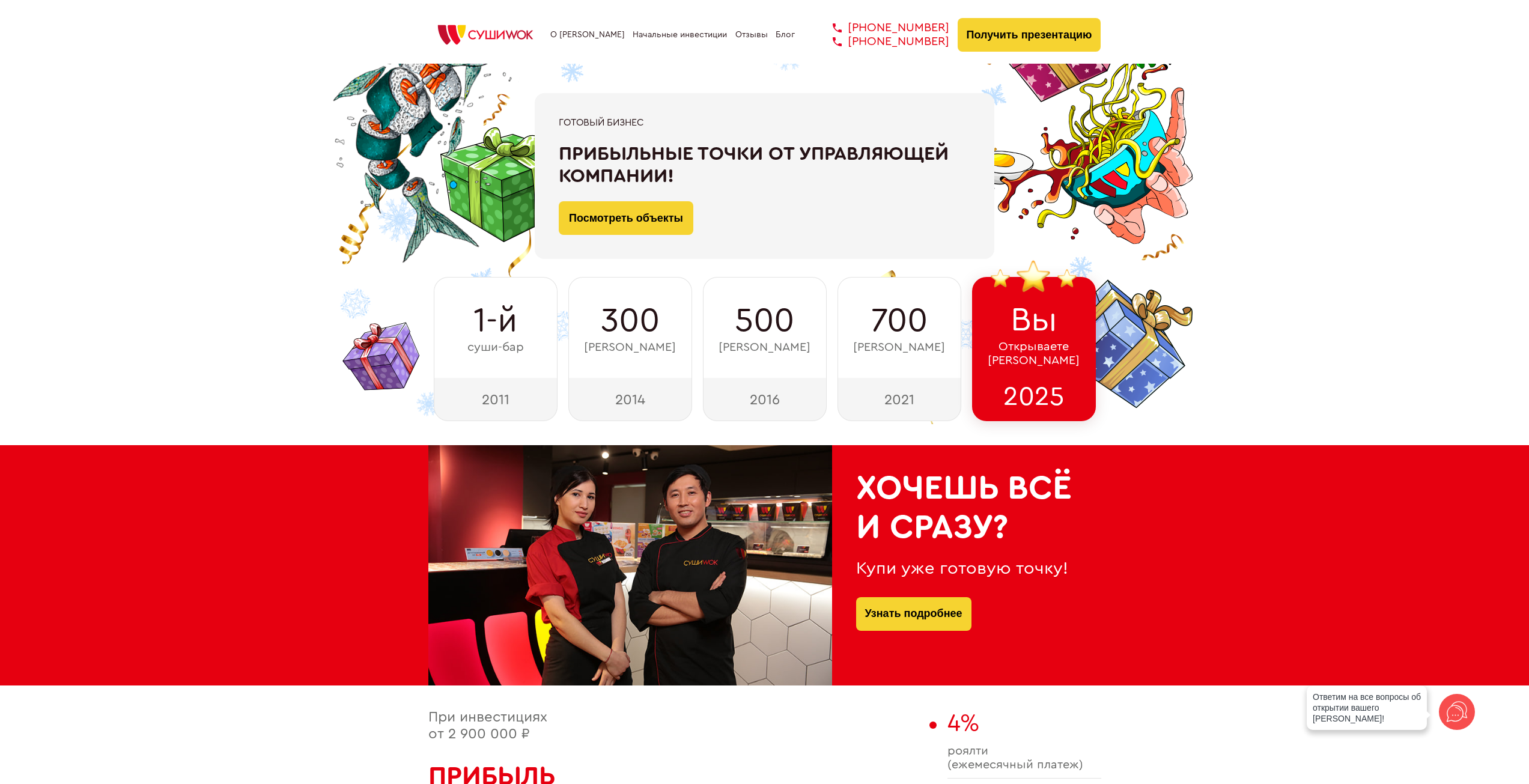
scroll to position [0, 0]
